Goal: Task Accomplishment & Management: Manage account settings

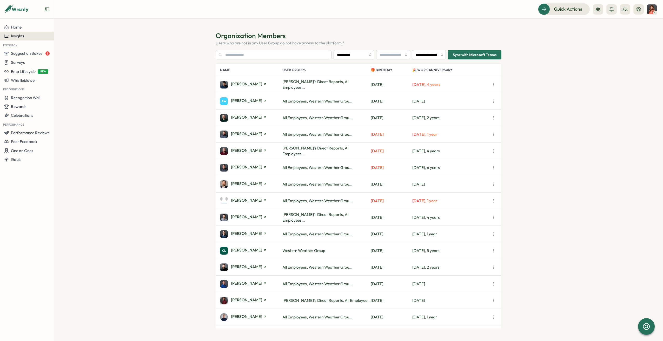
click at [24, 34] on span "Insights" at bounding box center [18, 36] width 14 height 5
click at [27, 65] on button "Surveys" at bounding box center [27, 62] width 54 height 9
click at [65, 57] on div "Insights" at bounding box center [74, 58] width 39 height 6
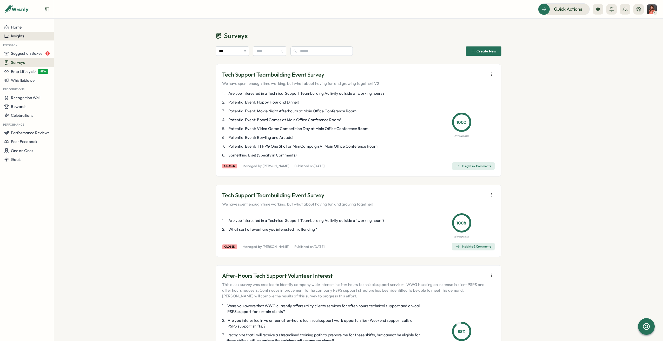
click at [30, 35] on div "Insights" at bounding box center [26, 36] width 45 height 5
click at [70, 27] on div "Surveys" at bounding box center [73, 26] width 37 height 6
click at [19, 35] on span "Insights" at bounding box center [18, 36] width 14 height 5
click at [25, 21] on aside "Home Insights Feedback Suggestion Boxes 8 Surveys Emp Lifecycle NEW Whistleblow…" at bounding box center [27, 170] width 54 height 341
click at [24, 27] on div "Home" at bounding box center [26, 27] width 45 height 5
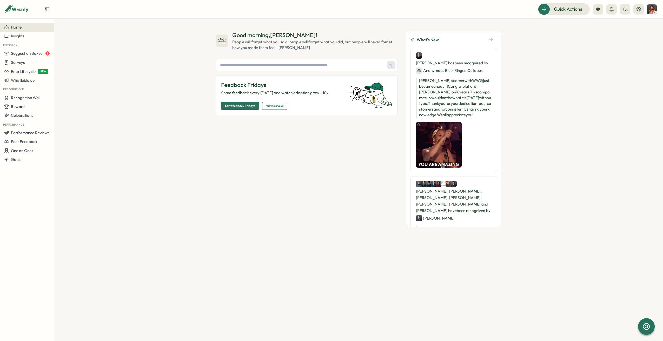
click at [241, 105] on span "Edit feedback Fridays" at bounding box center [240, 105] width 30 height 7
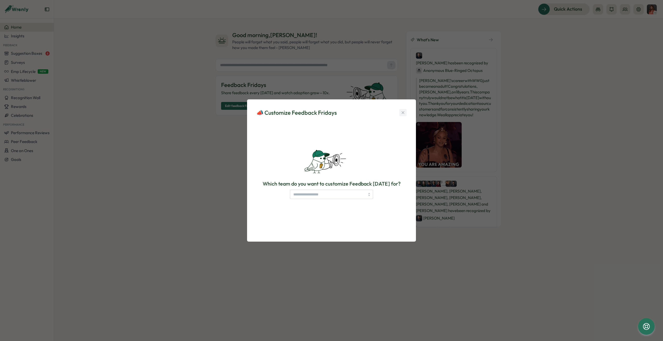
click at [403, 112] on icon "button" at bounding box center [403, 112] width 5 height 5
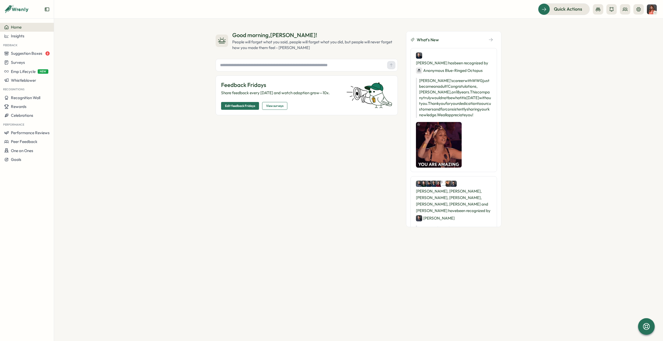
click at [272, 105] on span "View surveys" at bounding box center [274, 105] width 17 height 7
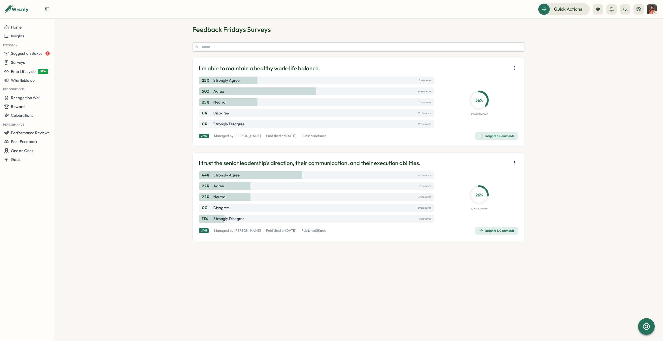
click at [457, 293] on section "Feedback Fridays Surveys I'm able to maintain a healthy work-life balance. 25 %…" at bounding box center [358, 180] width 609 height 323
drag, startPoint x: 459, startPoint y: 313, endPoint x: 463, endPoint y: 308, distance: 6.5
click at [460, 313] on section "Feedback Fridays Surveys I'm able to maintain a healthy work-life balance. 25 %…" at bounding box center [358, 180] width 609 height 323
click at [498, 133] on span "Insights & Comments" at bounding box center [496, 136] width 35 height 7
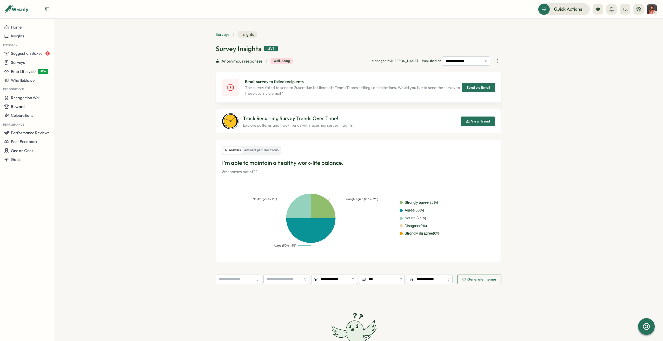
click at [222, 35] on span "Surveys" at bounding box center [223, 35] width 14 height 6
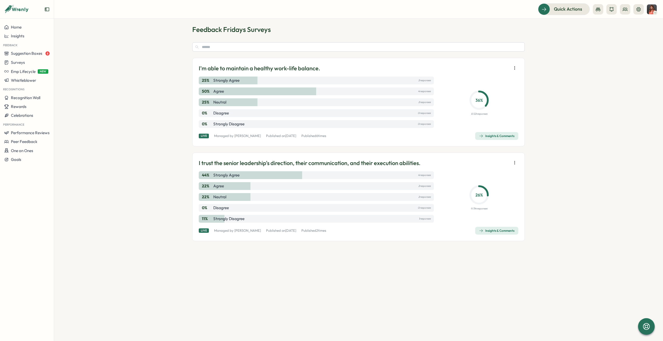
drag, startPoint x: 443, startPoint y: 302, endPoint x: 443, endPoint y: 292, distance: 9.6
click at [444, 300] on section "Feedback Fridays Surveys I'm able to maintain a healthy work-life balance. 25 %…" at bounding box center [358, 180] width 609 height 323
click at [516, 67] on icon "button" at bounding box center [514, 67] width 5 height 5
click at [348, 82] on div "25 % Strongly agree 2 responses" at bounding box center [316, 81] width 235 height 8
click at [317, 135] on span "6" at bounding box center [317, 136] width 2 height 4
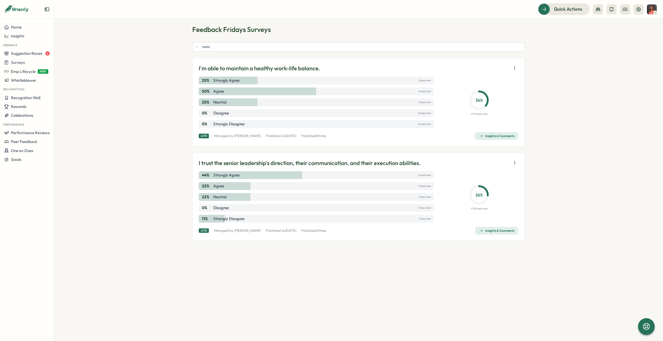
click at [514, 69] on icon "button" at bounding box center [514, 67] width 5 height 5
click at [514, 160] on button "button" at bounding box center [514, 162] width 7 height 7
click at [254, 75] on div "I'm able to maintain a healthy work-life balance. 25 % Strongly agree 2 respons…" at bounding box center [358, 102] width 333 height 89
click at [254, 66] on p "I'm able to maintain a healthy work-life balance." at bounding box center [259, 68] width 121 height 8
click at [496, 138] on span "Insights & Comments" at bounding box center [496, 136] width 35 height 7
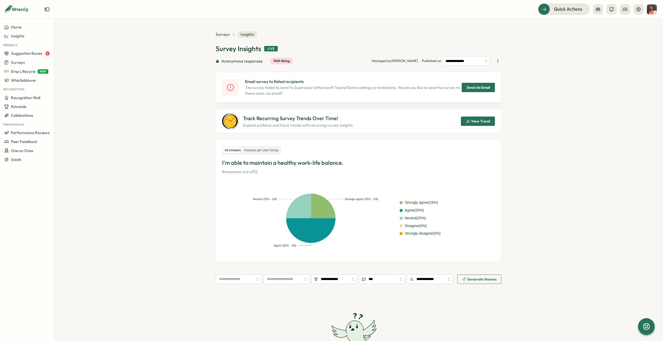
click at [497, 60] on icon "button" at bounding box center [497, 60] width 5 height 5
click at [521, 60] on section "**********" at bounding box center [358, 180] width 609 height 323
click at [471, 64] on input "**********" at bounding box center [466, 60] width 48 height 9
click at [469, 61] on input "**********" at bounding box center [466, 60] width 48 height 9
click at [497, 58] on button "button" at bounding box center [497, 60] width 7 height 7
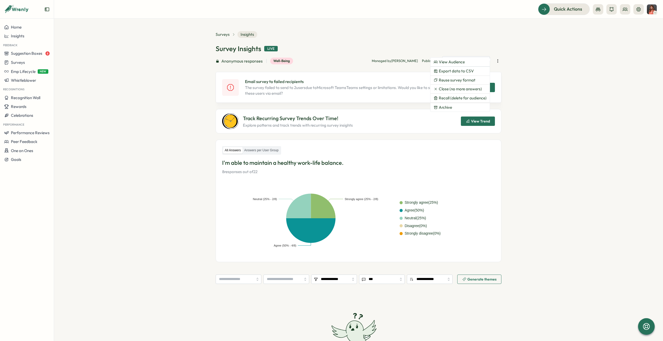
click at [558, 77] on section "**********" at bounding box center [358, 180] width 609 height 323
click at [224, 34] on span "Surveys" at bounding box center [223, 35] width 14 height 6
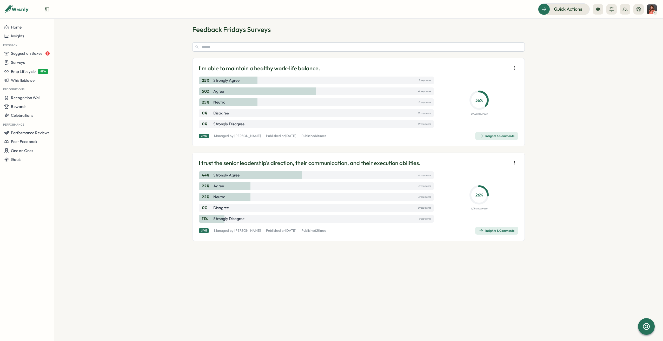
click at [512, 160] on button "button" at bounding box center [514, 162] width 7 height 7
click at [31, 25] on div "Home" at bounding box center [26, 27] width 45 height 5
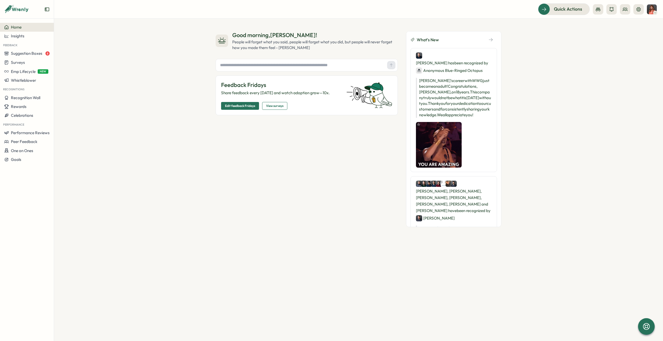
click at [247, 104] on span "Edit feedback Fridays" at bounding box center [240, 105] width 30 height 7
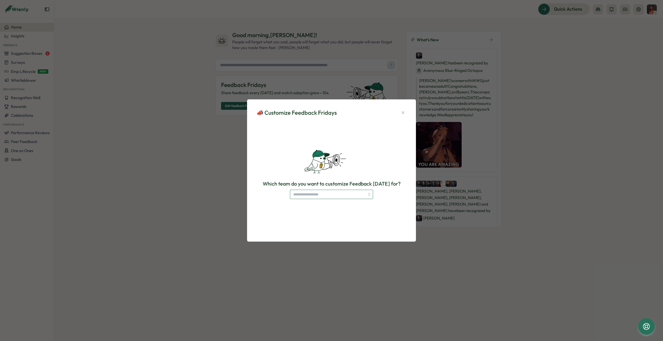
click at [343, 196] on input "search" at bounding box center [331, 194] width 83 height 9
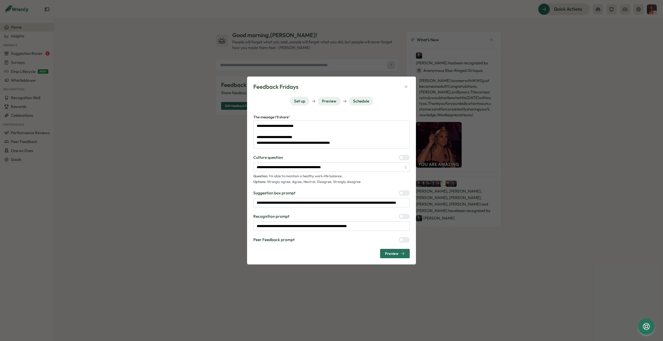
type textarea "*"
click at [363, 103] on button "Schedule" at bounding box center [361, 101] width 24 height 9
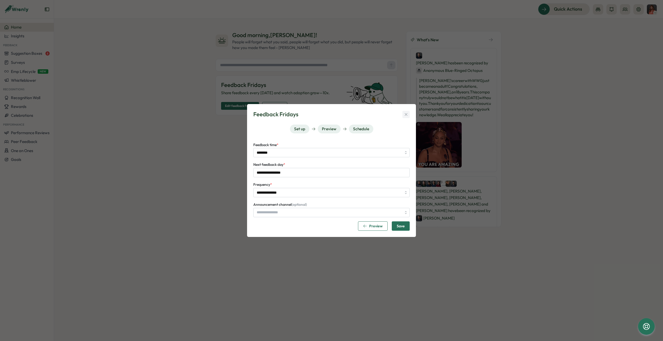
type input "**********"
click at [404, 115] on icon "button" at bounding box center [406, 114] width 5 height 5
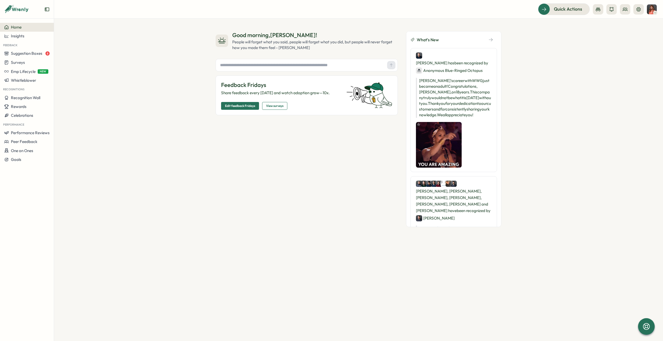
click at [336, 298] on div "Good morning , [PERSON_NAME] ! People will forget what you said, people will fo…" at bounding box center [358, 180] width 609 height 323
click at [232, 105] on span "Edit feedback Fridays" at bounding box center [240, 105] width 30 height 7
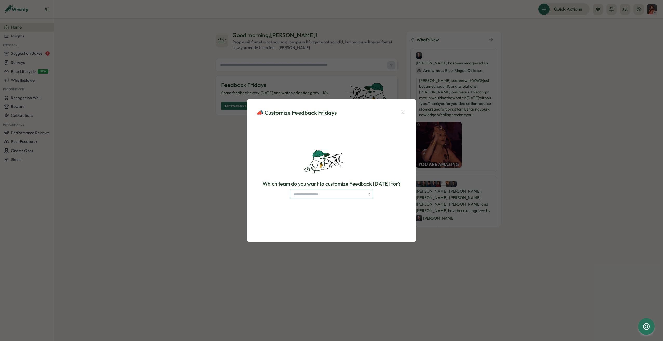
click at [320, 195] on input "search" at bounding box center [331, 194] width 83 height 9
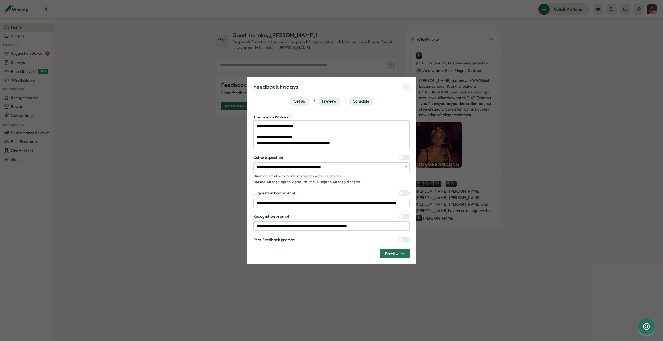
click at [406, 87] on icon "button" at bounding box center [406, 86] width 3 height 3
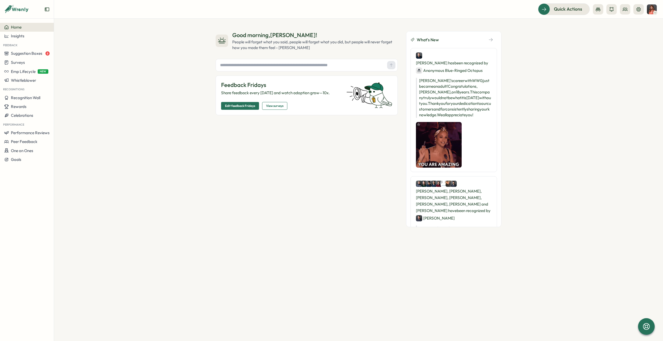
click at [269, 103] on span "View surveys" at bounding box center [274, 105] width 17 height 7
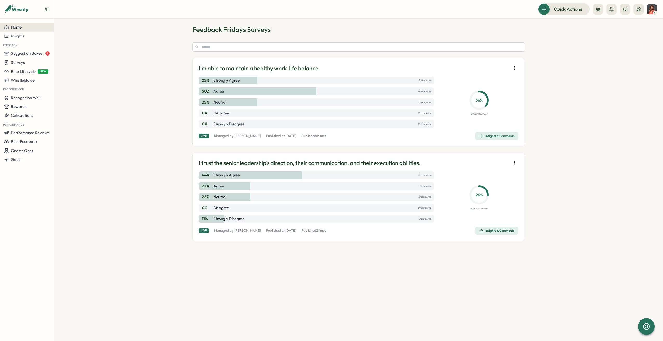
click at [25, 25] on div "Home" at bounding box center [26, 27] width 45 height 5
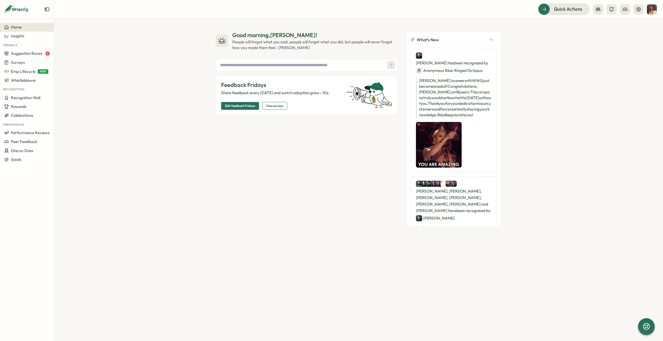
click at [249, 104] on span "Edit feedback Fridays" at bounding box center [240, 105] width 30 height 7
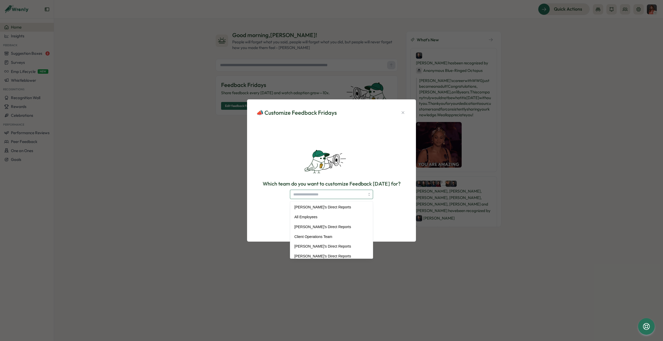
click at [334, 194] on input "search" at bounding box center [331, 194] width 83 height 9
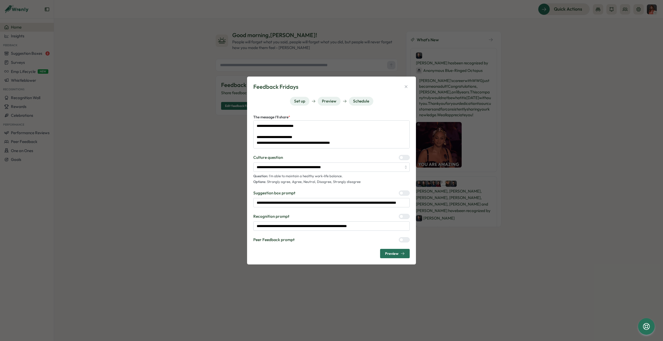
type textarea "*"
click at [351, 100] on button "Schedule" at bounding box center [361, 101] width 24 height 9
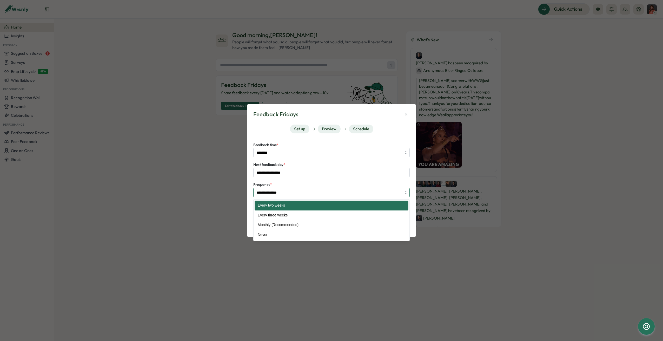
click at [316, 192] on input "**********" at bounding box center [331, 192] width 156 height 9
type input "*****"
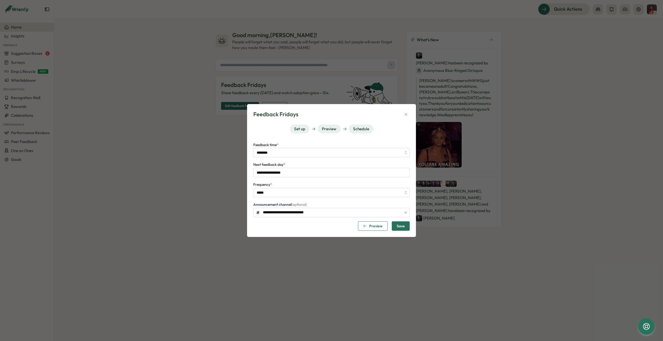
click at [297, 123] on div "**********" at bounding box center [331, 170] width 156 height 121
click at [298, 128] on button "Set up" at bounding box center [299, 129] width 19 height 9
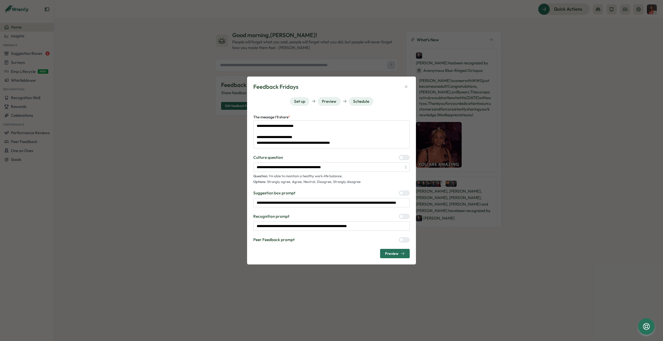
click at [359, 96] on div "**********" at bounding box center [331, 171] width 156 height 176
click at [360, 103] on button "Schedule" at bounding box center [361, 101] width 24 height 9
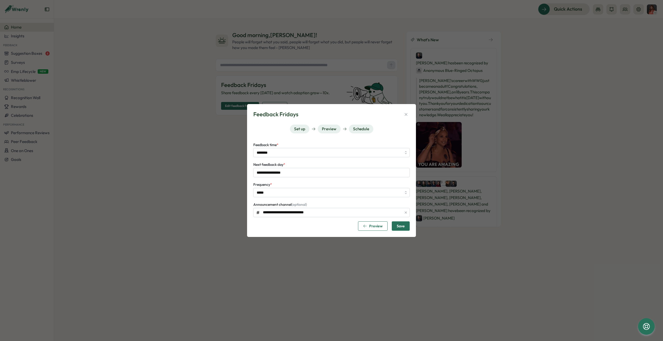
click at [303, 128] on button "Set up" at bounding box center [299, 129] width 19 height 9
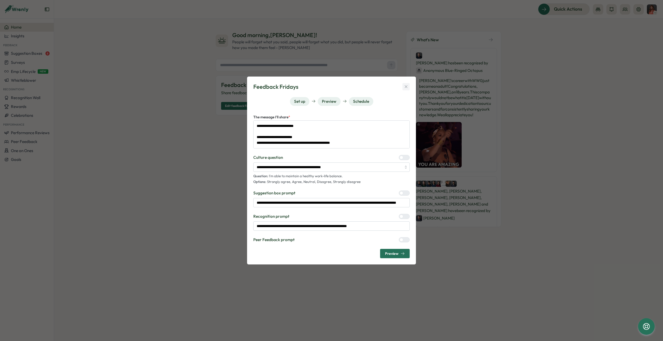
click at [406, 86] on icon "button" at bounding box center [406, 86] width 3 height 3
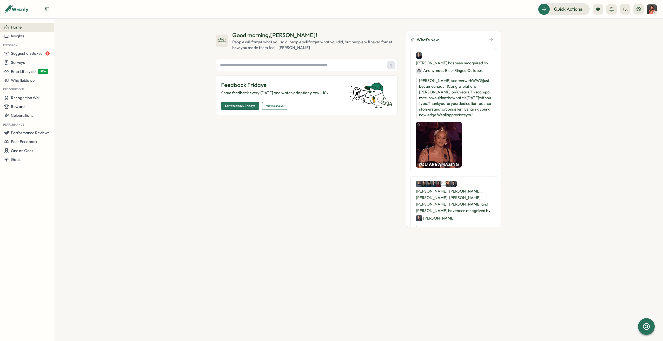
type textarea "*"
click at [272, 104] on span "View surveys" at bounding box center [274, 105] width 17 height 7
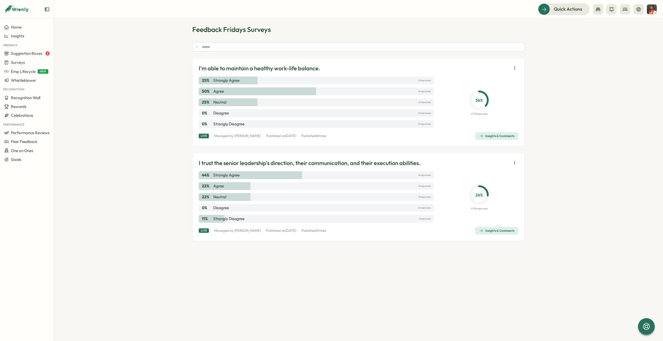
click at [515, 68] on icon "button" at bounding box center [514, 67] width 5 height 5
click at [638, 7] on icon at bounding box center [638, 9] width 5 height 5
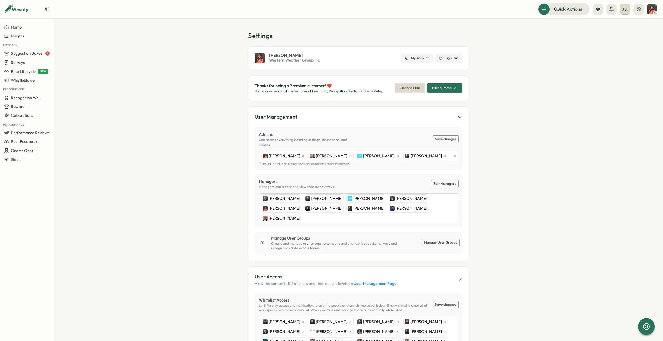
click at [624, 10] on icon at bounding box center [625, 9] width 5 height 3
click at [624, 24] on div "Org Members" at bounding box center [625, 26] width 33 height 6
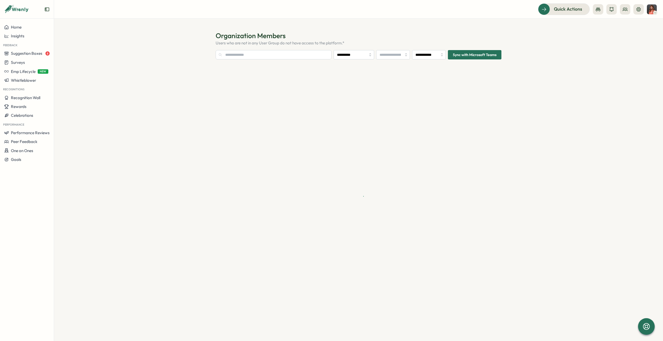
type input "**********"
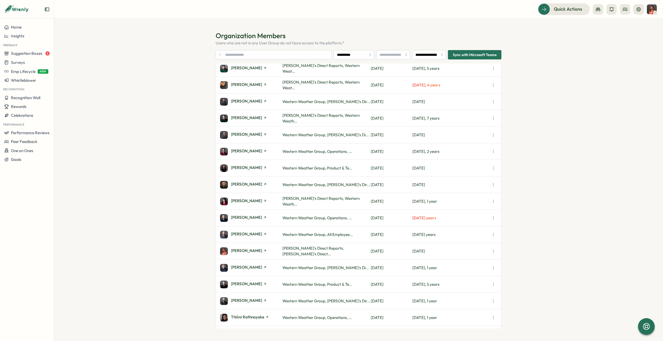
scroll to position [296, 0]
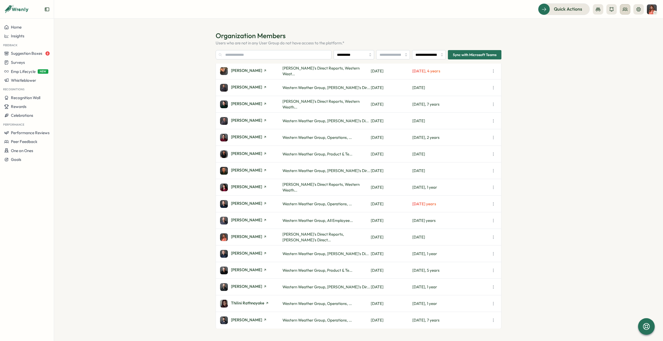
click at [627, 8] on icon at bounding box center [625, 9] width 5 height 5
click at [639, 9] on icon at bounding box center [638, 9] width 5 height 5
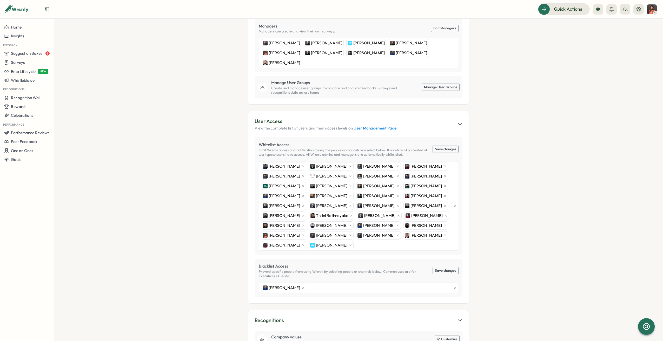
scroll to position [156, 0]
click at [304, 227] on div "[PERSON_NAME] [PERSON_NAME] [PERSON_NAME] [PERSON_NAME] [PERSON_NAME] [PERSON_N…" at bounding box center [356, 205] width 192 height 89
click at [306, 228] on div "[PERSON_NAME] [PERSON_NAME] [PERSON_NAME] [PERSON_NAME] [PERSON_NAME] [PERSON_N…" at bounding box center [356, 205] width 192 height 89
click at [535, 202] on section "Settings [PERSON_NAME] Western Weather Group Inc My Account Sign Out Thanks for…" at bounding box center [358, 180] width 609 height 323
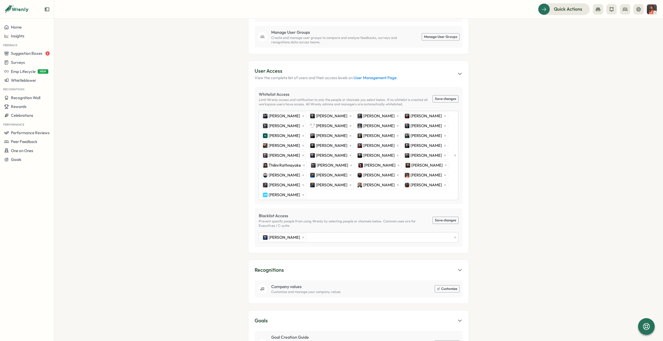
scroll to position [208, 0]
click at [446, 94] on button "Save changes" at bounding box center [445, 97] width 25 height 7
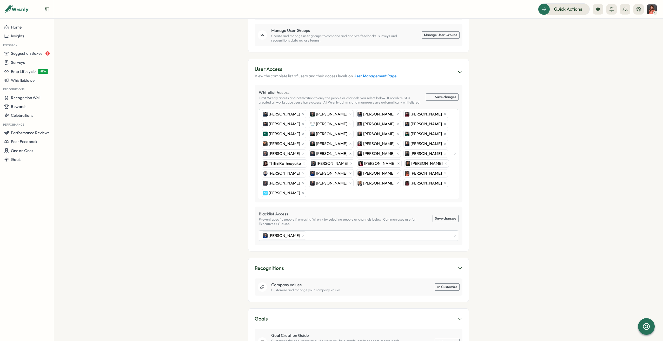
click at [320, 175] on div "[PERSON_NAME] [PERSON_NAME] [PERSON_NAME] [PERSON_NAME] [PERSON_NAME] [PERSON_N…" at bounding box center [356, 153] width 192 height 89
type input "****"
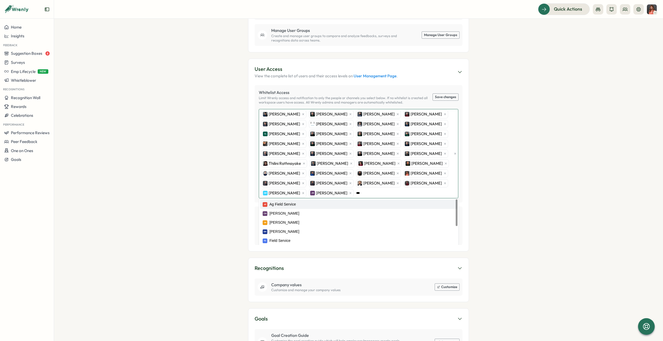
type input "****"
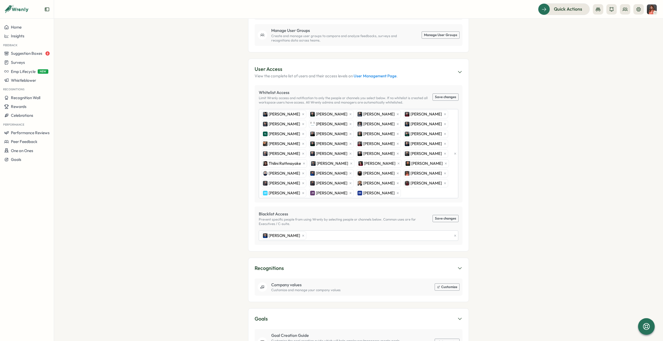
click at [521, 173] on section "Settings [PERSON_NAME] Western Weather Group Inc My Account Sign Out Thanks for…" at bounding box center [358, 180] width 609 height 323
click at [444, 94] on button "Save changes" at bounding box center [445, 97] width 25 height 7
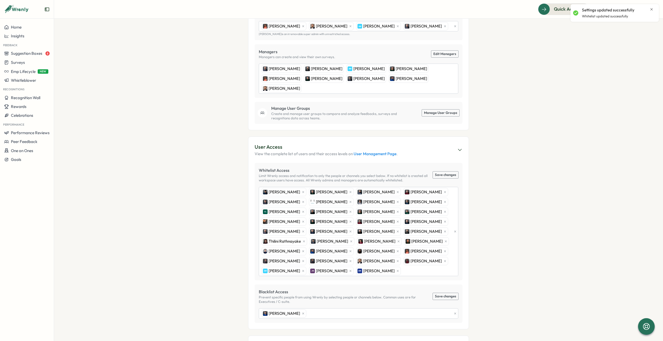
click at [441, 110] on link "Manage User Groups" at bounding box center [440, 113] width 37 height 7
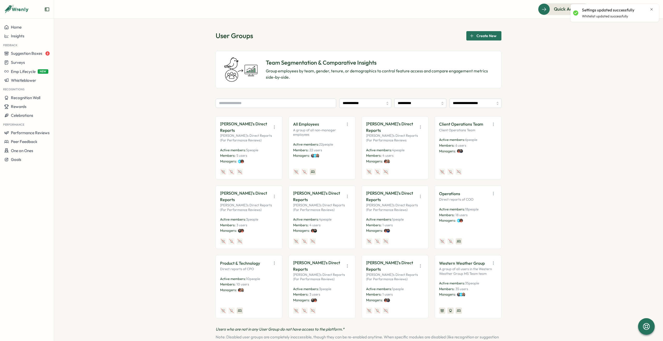
scroll to position [5, 0]
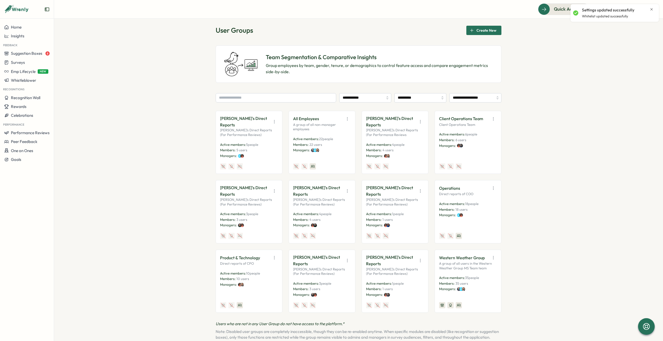
click at [328, 138] on span "22 people" at bounding box center [326, 139] width 14 height 4
click at [345, 118] on icon "button" at bounding box center [347, 118] width 5 height 5
click at [335, 137] on button "Edit" at bounding box center [334, 139] width 33 height 9
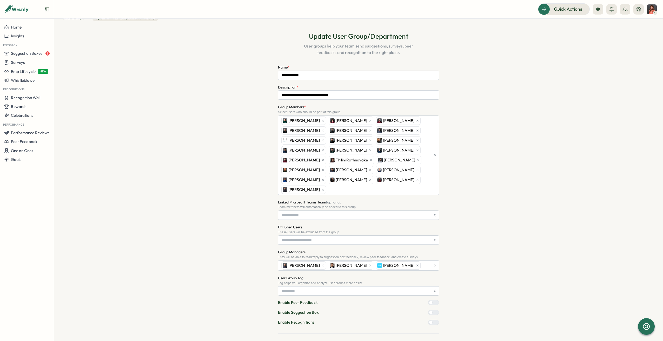
scroll to position [19, 0]
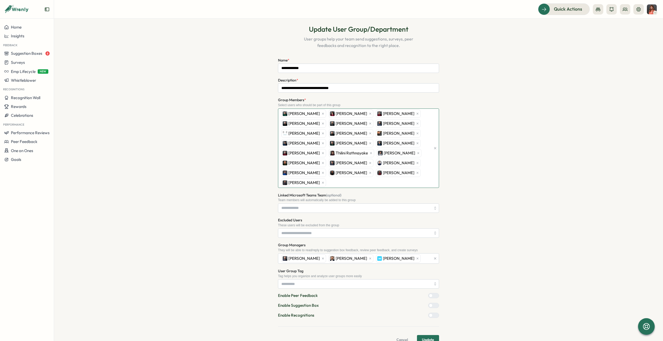
click at [425, 174] on div "[PERSON_NAME] [PERSON_NAME] [PERSON_NAME] [PERSON_NAME] [PERSON_NAME] [PERSON_N…" at bounding box center [355, 148] width 151 height 79
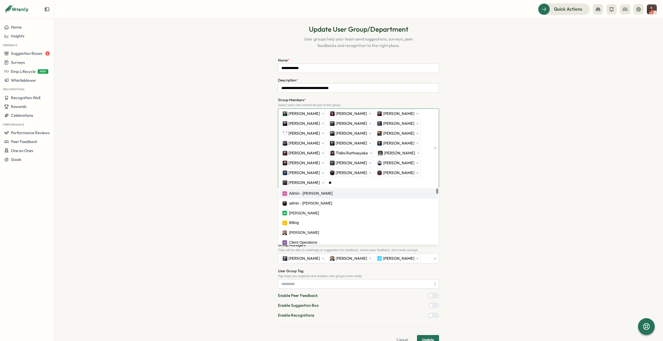
type input "***"
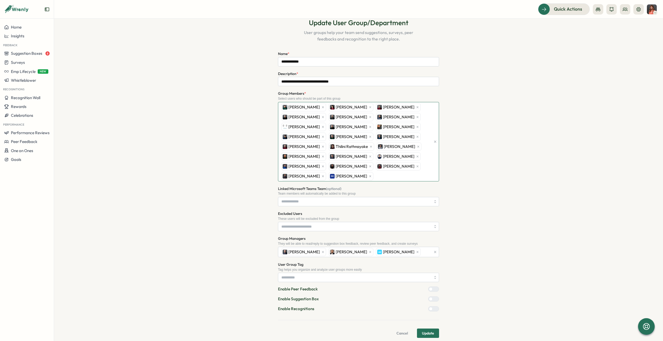
scroll to position [29, 0]
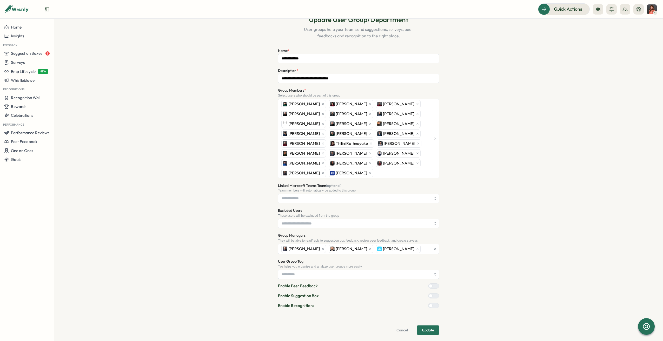
click at [430, 328] on span "Update" at bounding box center [428, 330] width 12 height 9
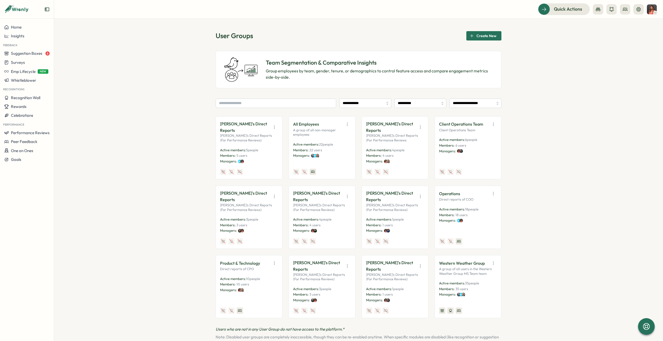
click at [491, 260] on button "button" at bounding box center [493, 263] width 7 height 7
click at [488, 279] on button "Edit" at bounding box center [480, 283] width 33 height 9
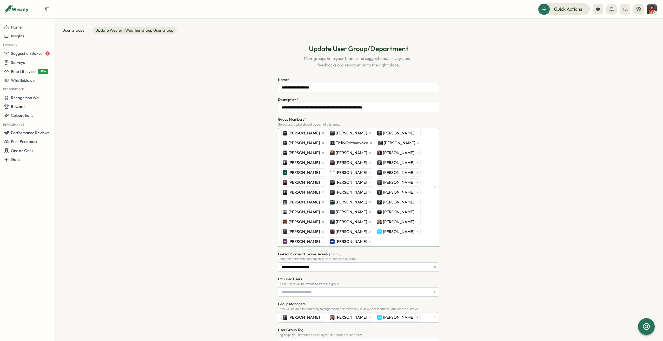
click at [369, 241] on div "[PERSON_NAME] [PERSON_NAME] [PERSON_NAME] [PERSON_NAME] [PERSON_NAME] [PERSON_N…" at bounding box center [355, 187] width 151 height 118
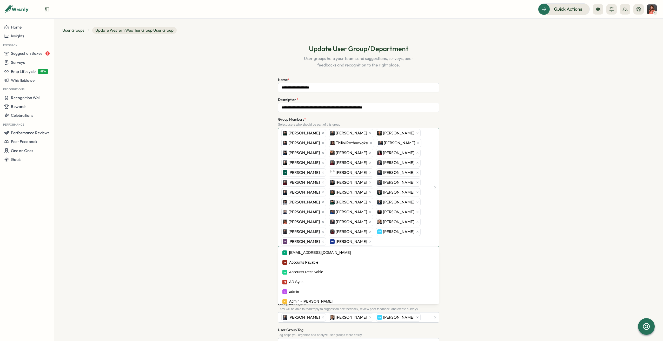
type input "**********"
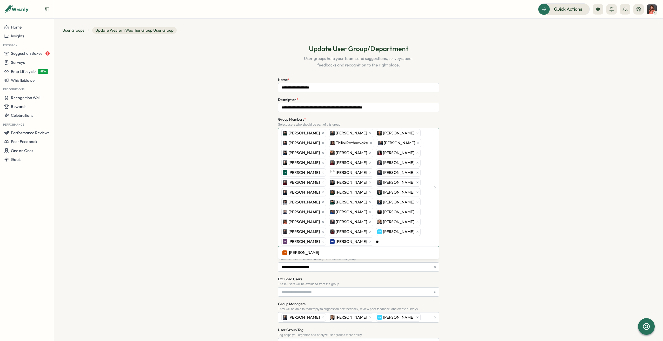
type input "*"
drag, startPoint x: 513, startPoint y: 228, endPoint x: 517, endPoint y: 226, distance: 3.7
click at [517, 226] on div "**********" at bounding box center [358, 266] width 592 height 457
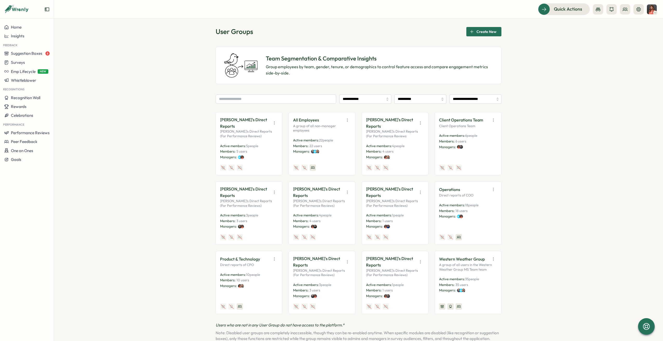
scroll to position [5, 0]
click at [402, 143] on span "4 people" at bounding box center [398, 145] width 12 height 4
click at [396, 121] on p "[PERSON_NAME]'s Direct Reports" at bounding box center [390, 121] width 49 height 13
click at [419, 119] on icon "button" at bounding box center [420, 121] width 5 height 5
click at [411, 135] on button "Edit" at bounding box center [407, 139] width 33 height 9
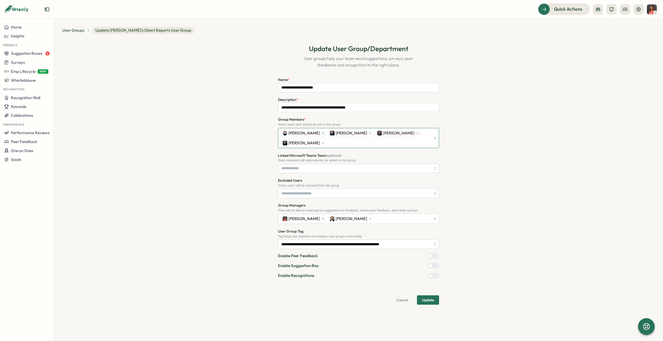
click at [423, 132] on div "[PERSON_NAME] [PERSON_NAME] [PERSON_NAME] [PERSON_NAME]" at bounding box center [355, 138] width 151 height 20
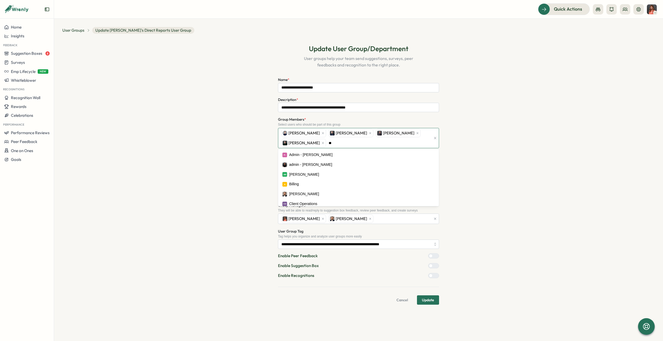
type input "***"
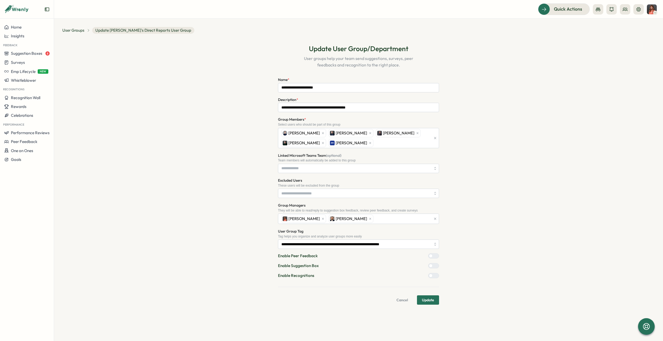
click at [428, 298] on span "Update" at bounding box center [428, 300] width 12 height 9
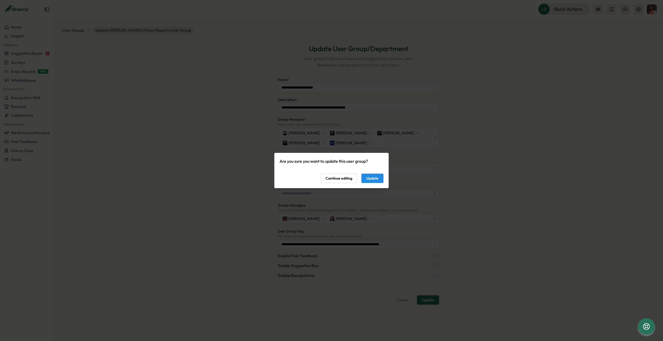
click at [378, 180] on span "Update" at bounding box center [372, 178] width 12 height 9
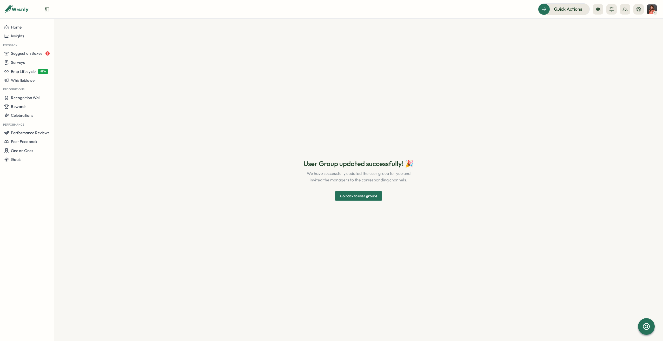
click at [370, 197] on span "Go back to user groups" at bounding box center [358, 196] width 37 height 9
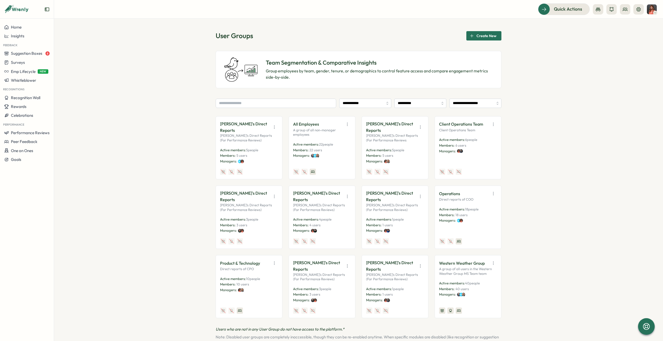
click at [461, 135] on div "Client Operations Team Client Operations Team Active members: 6 people Members:…" at bounding box center [468, 148] width 58 height 55
click at [493, 124] on icon "button" at bounding box center [493, 124] width 0 height 3
click at [481, 142] on button "Edit" at bounding box center [480, 144] width 33 height 9
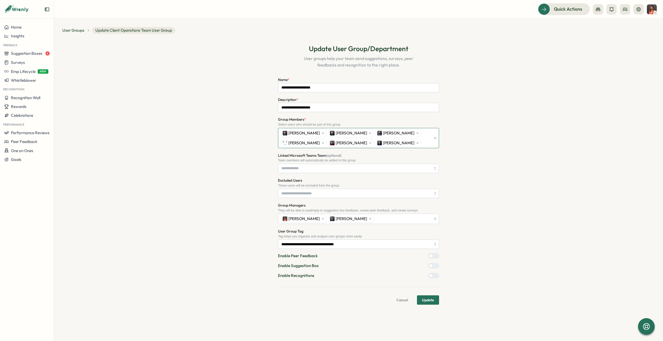
click at [423, 142] on div "[PERSON_NAME] [PERSON_NAME] [PERSON_NAME] [PERSON_NAME] [PERSON_NAME] [PERSON_N…" at bounding box center [355, 138] width 151 height 20
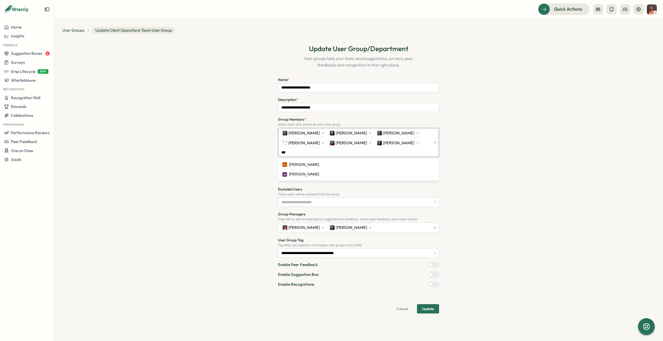
type input "****"
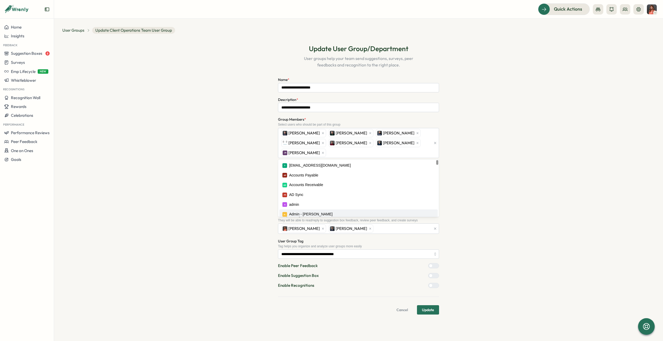
click at [434, 309] on span "Update" at bounding box center [428, 310] width 12 height 9
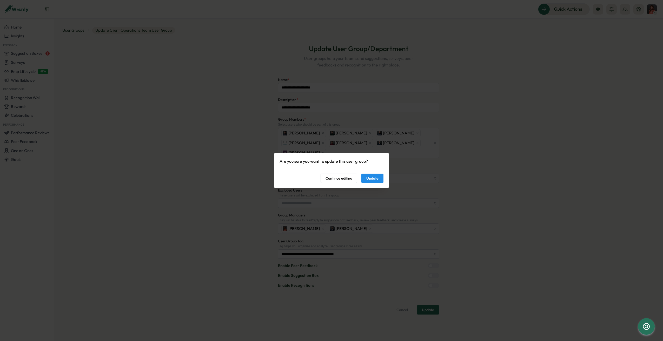
click at [375, 179] on span "Update" at bounding box center [372, 178] width 12 height 9
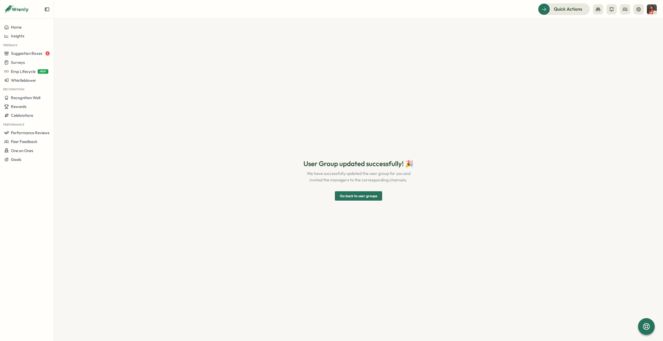
click at [366, 199] on span "Go back to user groups" at bounding box center [358, 196] width 37 height 9
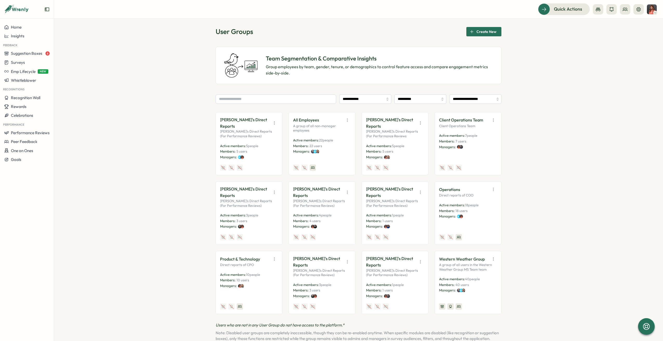
scroll to position [5, 0]
click at [420, 258] on icon "button" at bounding box center [420, 260] width 5 height 5
click at [411, 274] on button "Edit" at bounding box center [407, 278] width 33 height 9
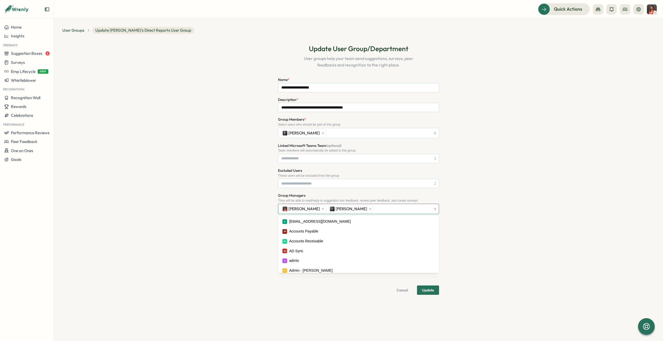
click at [358, 210] on div "[PERSON_NAME] [PERSON_NAME]" at bounding box center [355, 209] width 151 height 10
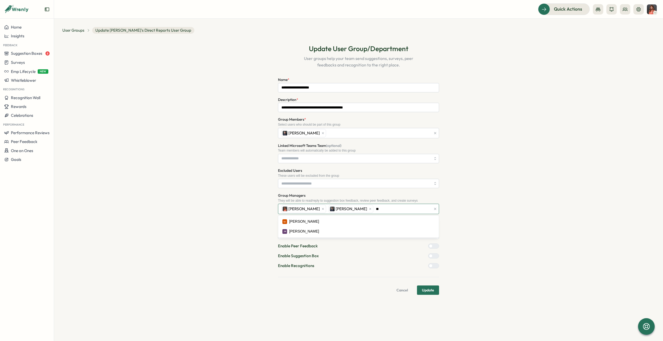
type input "*"
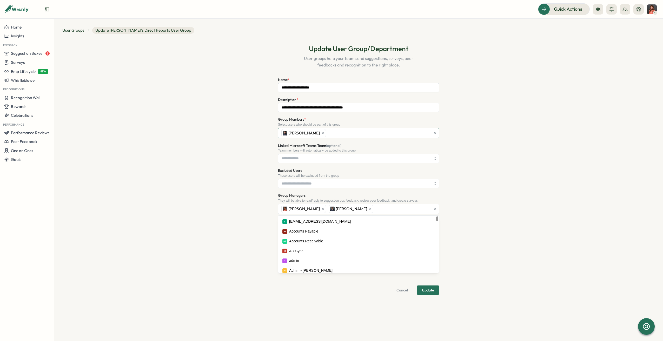
click at [347, 133] on div "[PERSON_NAME]" at bounding box center [355, 133] width 151 height 10
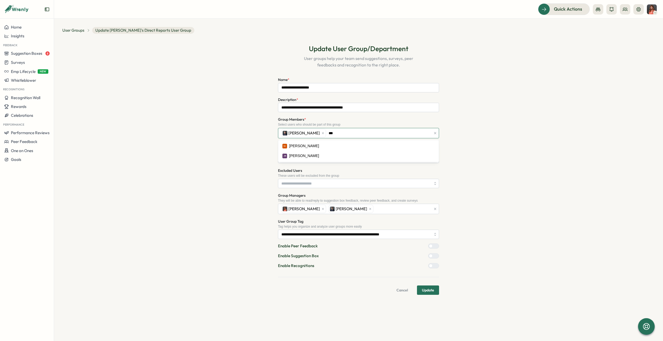
type input "****"
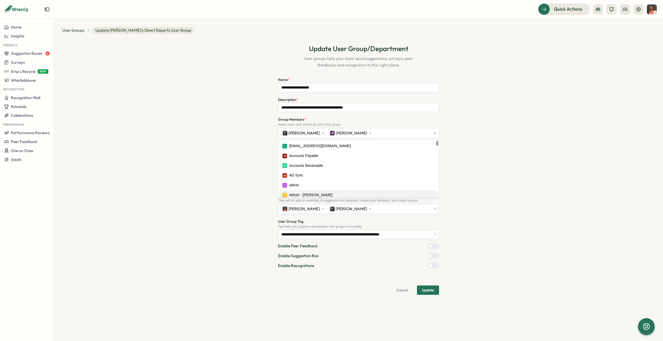
click at [433, 291] on span "Update" at bounding box center [428, 290] width 12 height 9
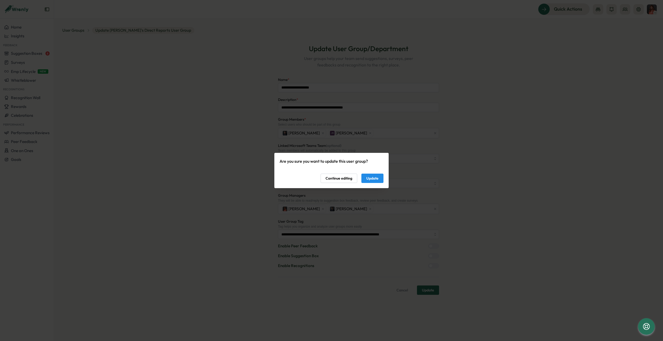
click at [369, 177] on span "Update" at bounding box center [372, 178] width 12 height 9
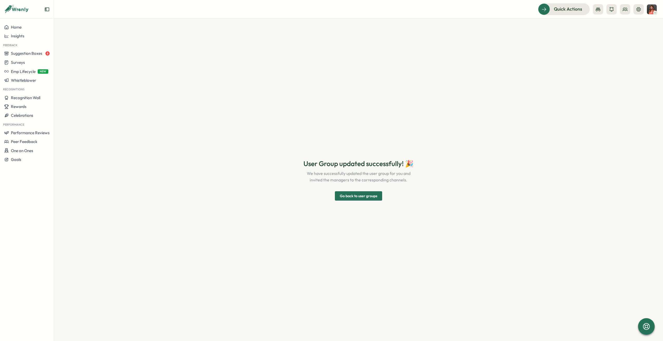
click at [355, 193] on span "Go back to user groups" at bounding box center [358, 196] width 37 height 9
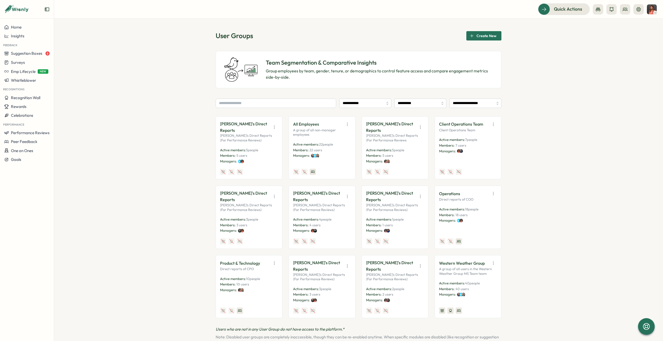
click at [477, 39] on span "Create New" at bounding box center [487, 35] width 20 height 9
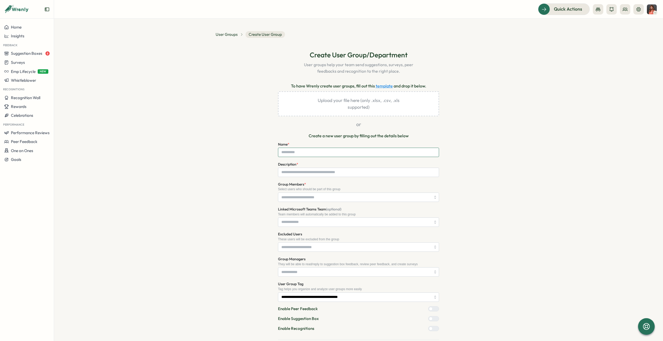
click at [326, 151] on input "Name *" at bounding box center [358, 152] width 161 height 9
type input "*"
type input "**********"
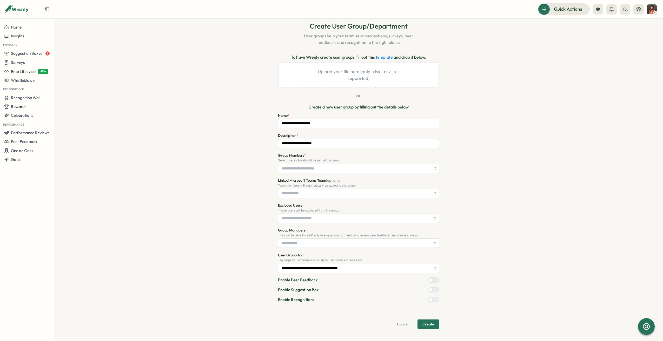
type input "**********"
click at [331, 169] on input "Group Members *" at bounding box center [356, 168] width 150 height 9
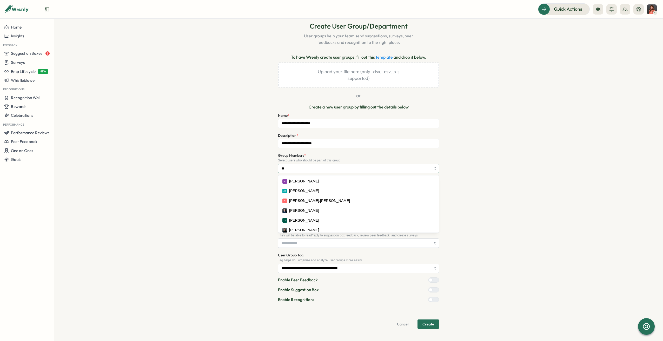
type input "*"
type input "****"
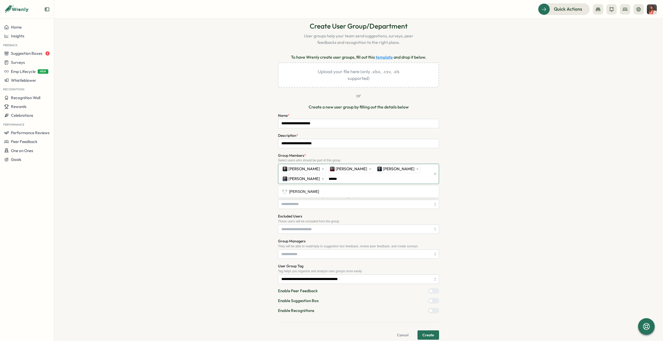
type input "*******"
click at [584, 247] on section "**********" at bounding box center [358, 180] width 609 height 323
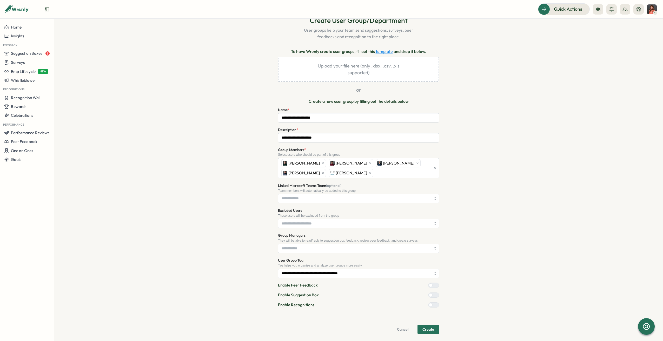
scroll to position [39, 0]
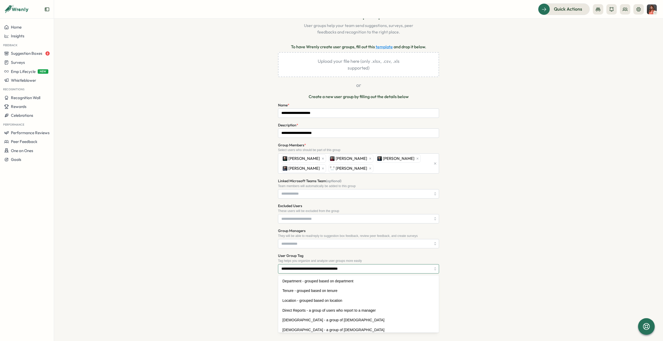
click at [330, 270] on input "**********" at bounding box center [358, 269] width 161 height 9
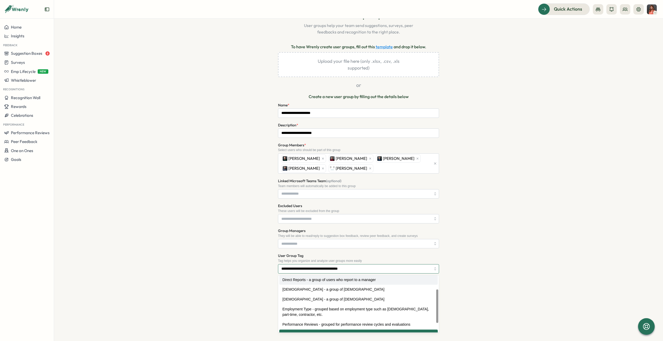
scroll to position [38, 0]
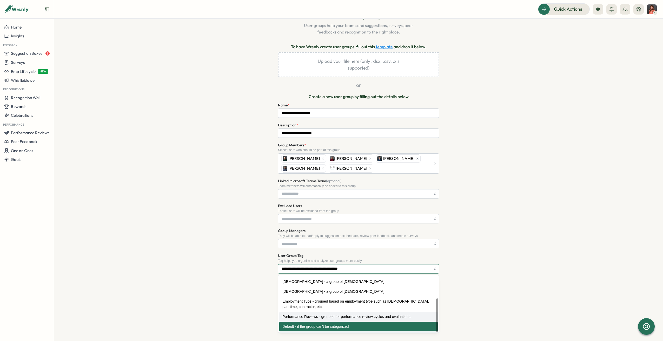
type input "**********"
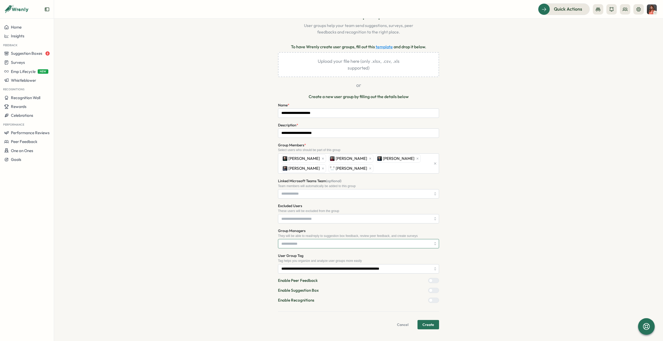
click at [315, 245] on input "Group Managers" at bounding box center [356, 244] width 150 height 9
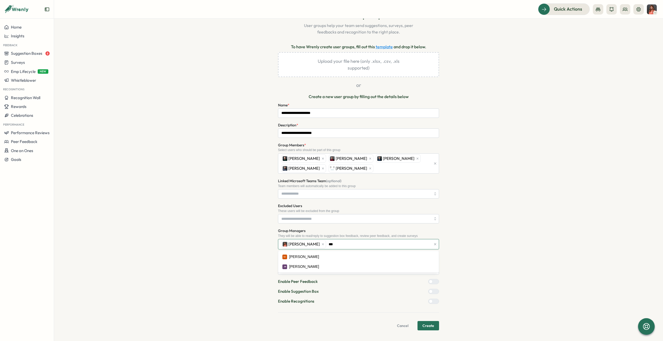
type input "****"
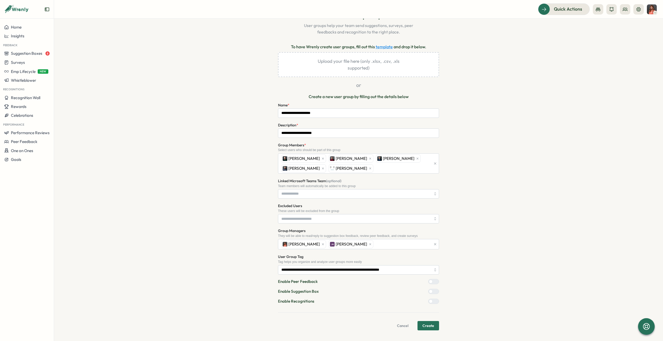
click at [633, 180] on section "**********" at bounding box center [358, 180] width 609 height 323
click at [432, 324] on span "Create" at bounding box center [429, 326] width 12 height 9
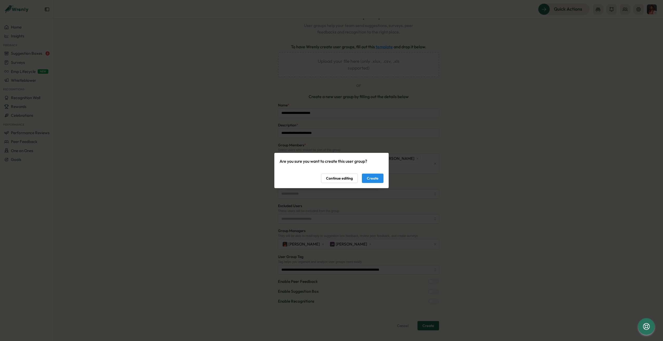
click at [374, 173] on div "Are you sure you want to create this user group? Continue editing Create" at bounding box center [332, 170] width 104 height 25
click at [372, 177] on span "Create" at bounding box center [373, 178] width 12 height 9
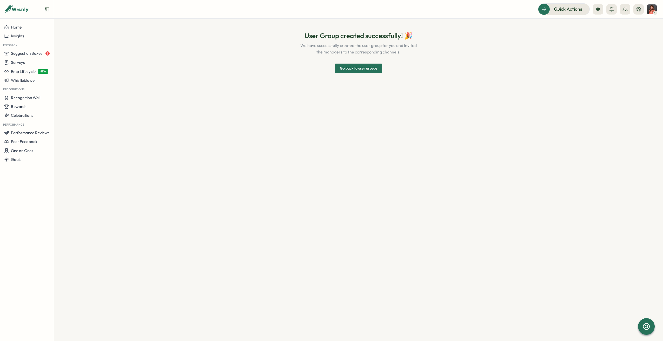
scroll to position [0, 0]
click at [360, 66] on span "Go back to user groups" at bounding box center [358, 68] width 37 height 9
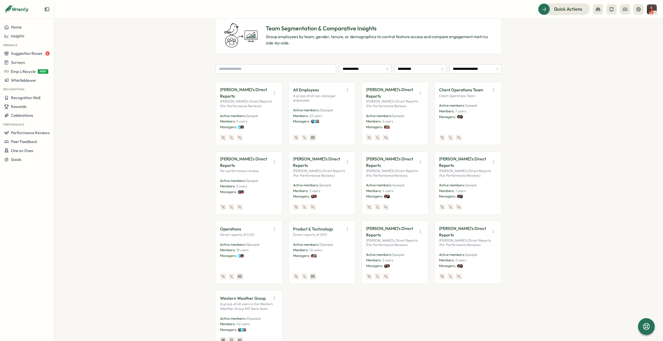
scroll to position [69, 0]
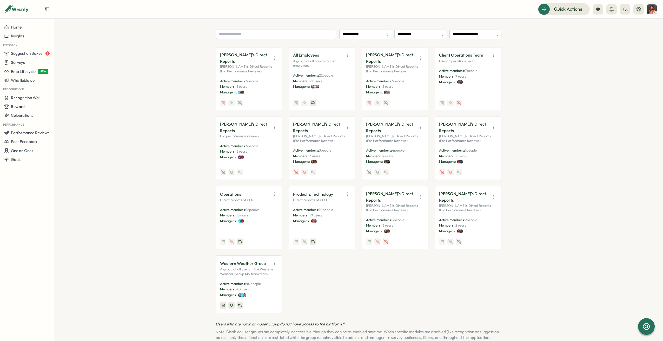
click at [498, 294] on div "[PERSON_NAME]'s Direct Reports [PERSON_NAME]'s Direct Reports (For Performance …" at bounding box center [359, 180] width 286 height 266
